Goal: Information Seeking & Learning: Learn about a topic

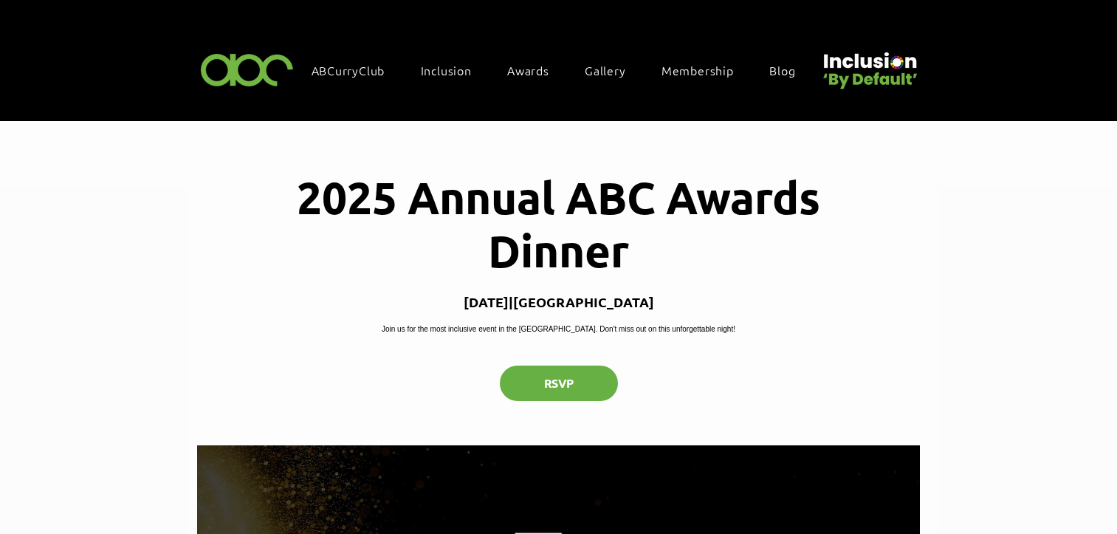
scroll to position [1066, 0]
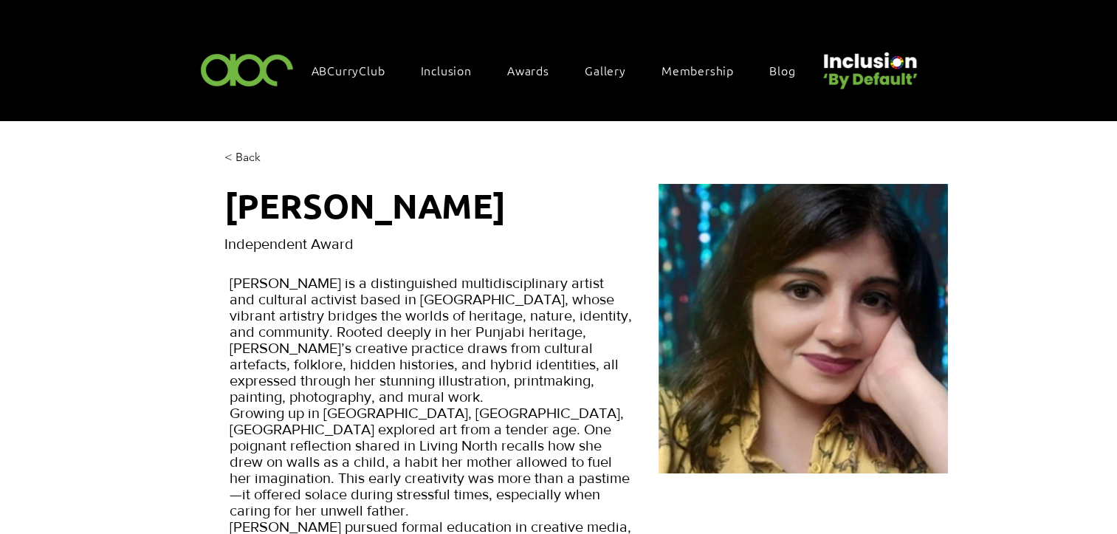
click at [848, 66] on img at bounding box center [869, 65] width 102 height 51
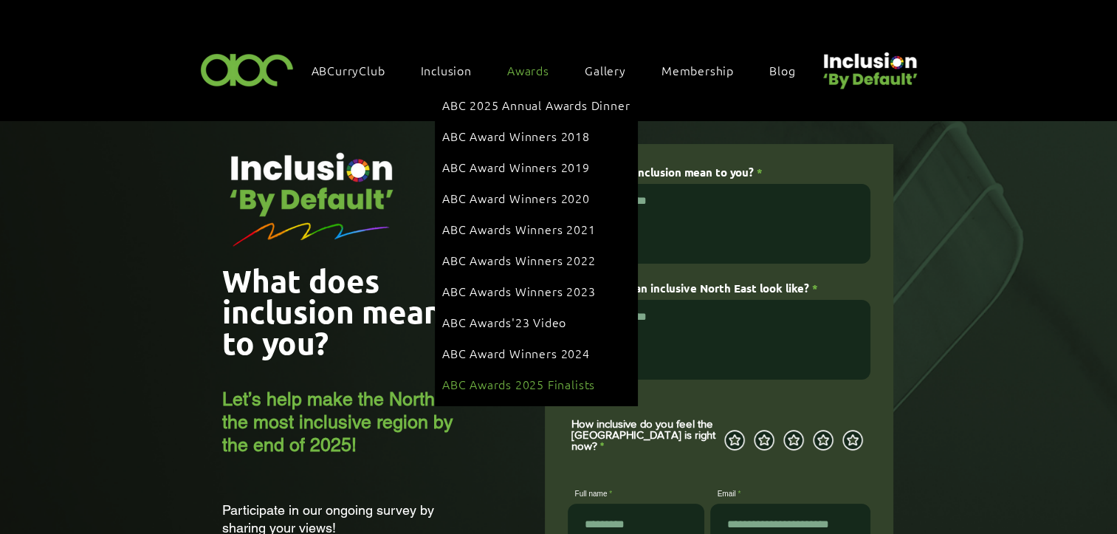
click at [518, 376] on span "ABC Awards 2025 Finalists" at bounding box center [518, 384] width 153 height 16
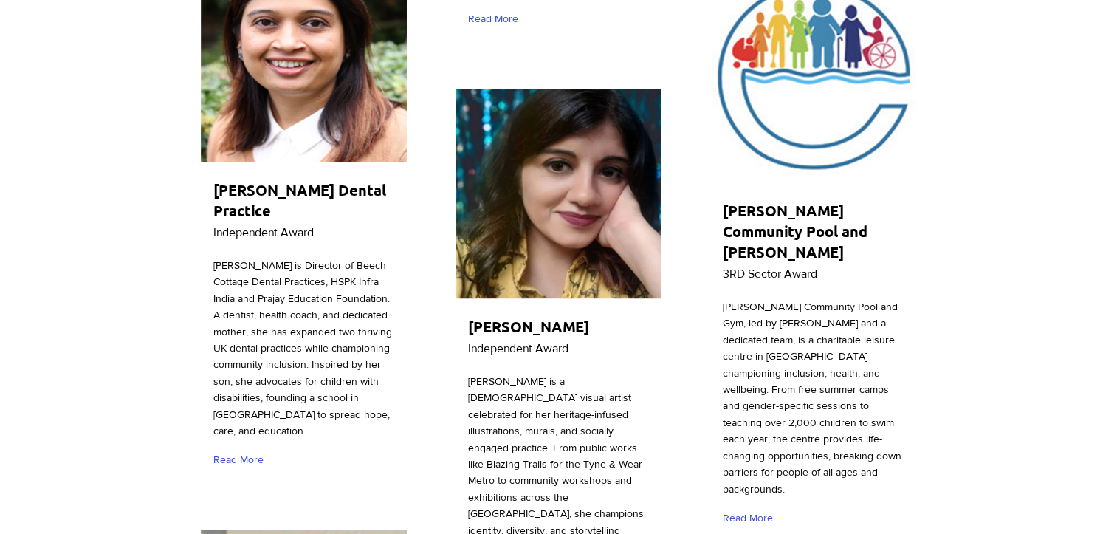
scroll to position [3685, 0]
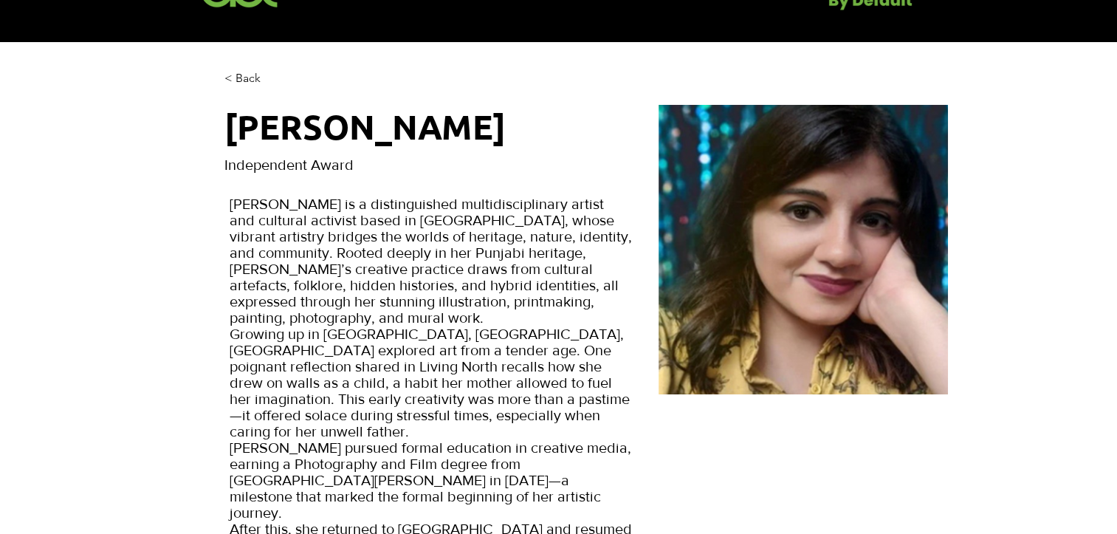
scroll to position [32, 0]
